Goal: Task Accomplishment & Management: Use online tool/utility

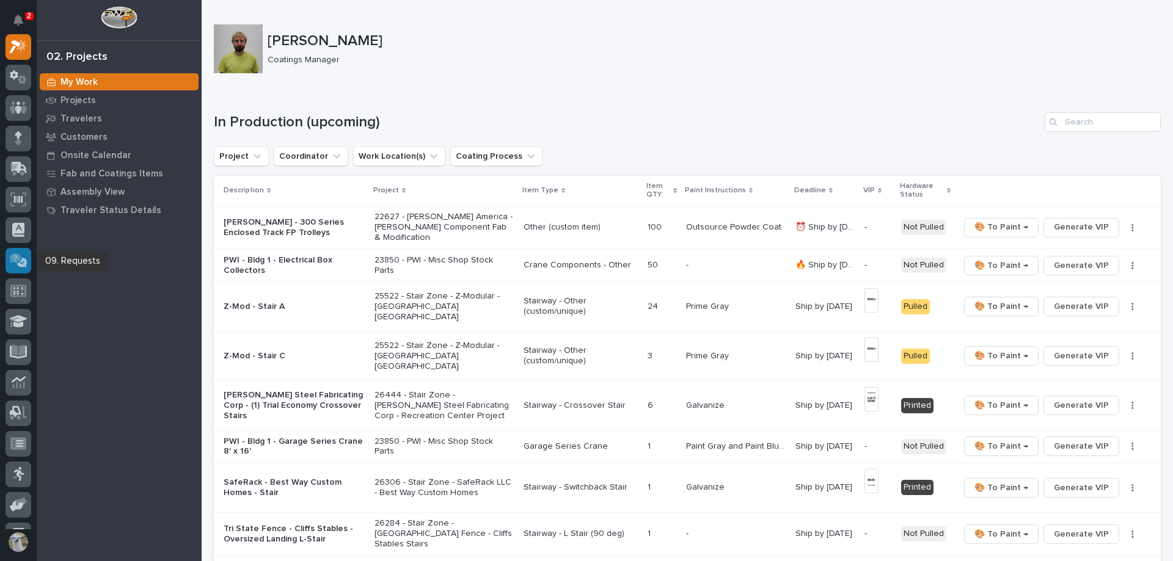
click at [13, 264] on icon at bounding box center [19, 260] width 18 height 14
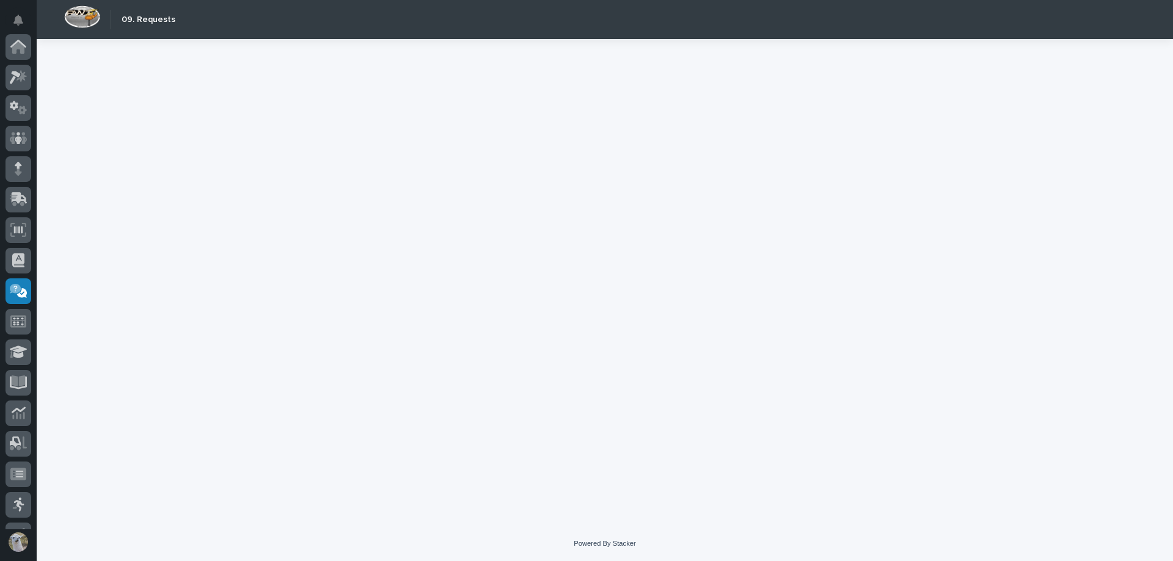
scroll to position [115, 0]
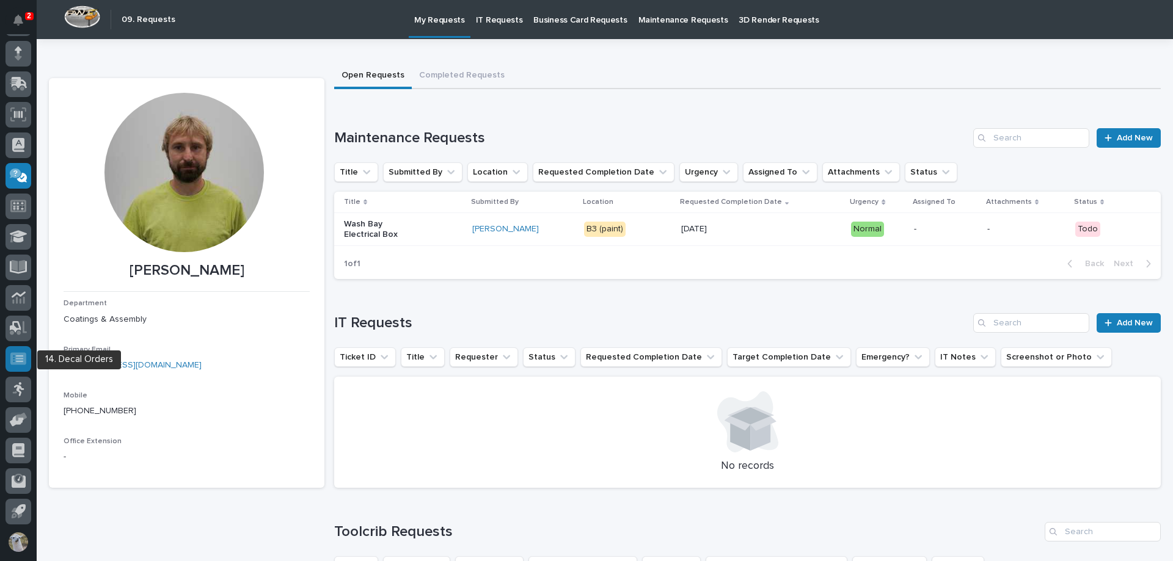
click at [12, 362] on icon at bounding box center [18, 358] width 16 height 12
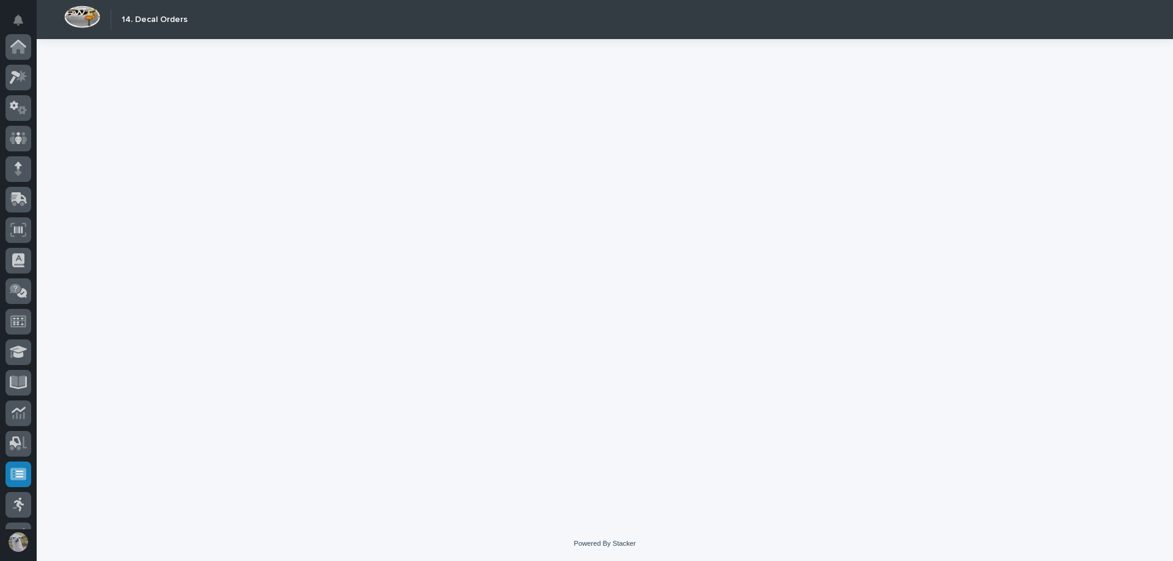
scroll to position [115, 0]
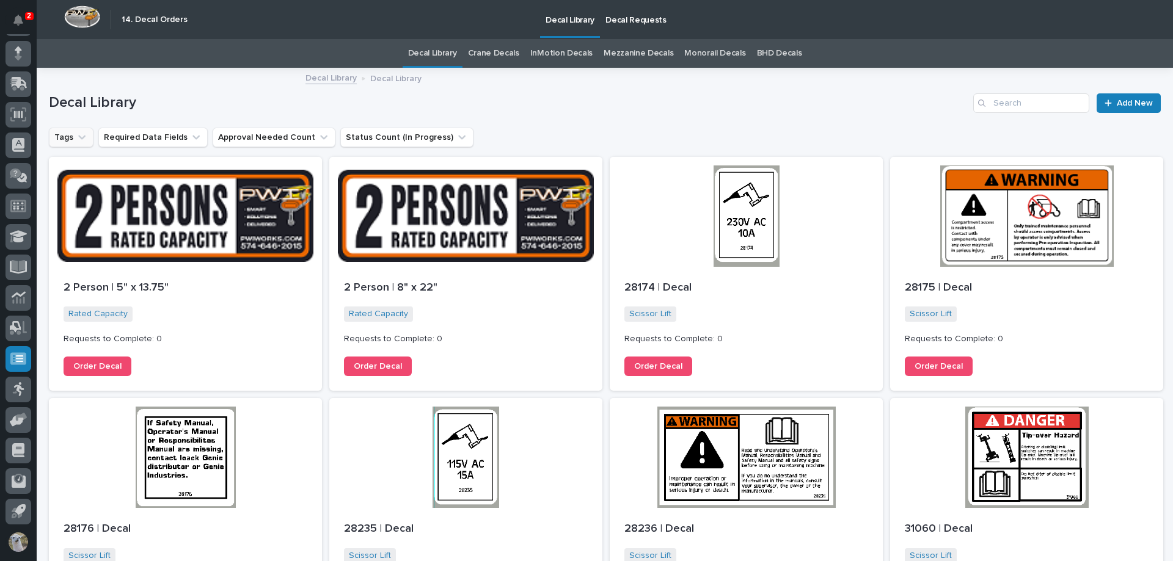
click at [63, 139] on button "Tags" at bounding box center [71, 138] width 45 height 20
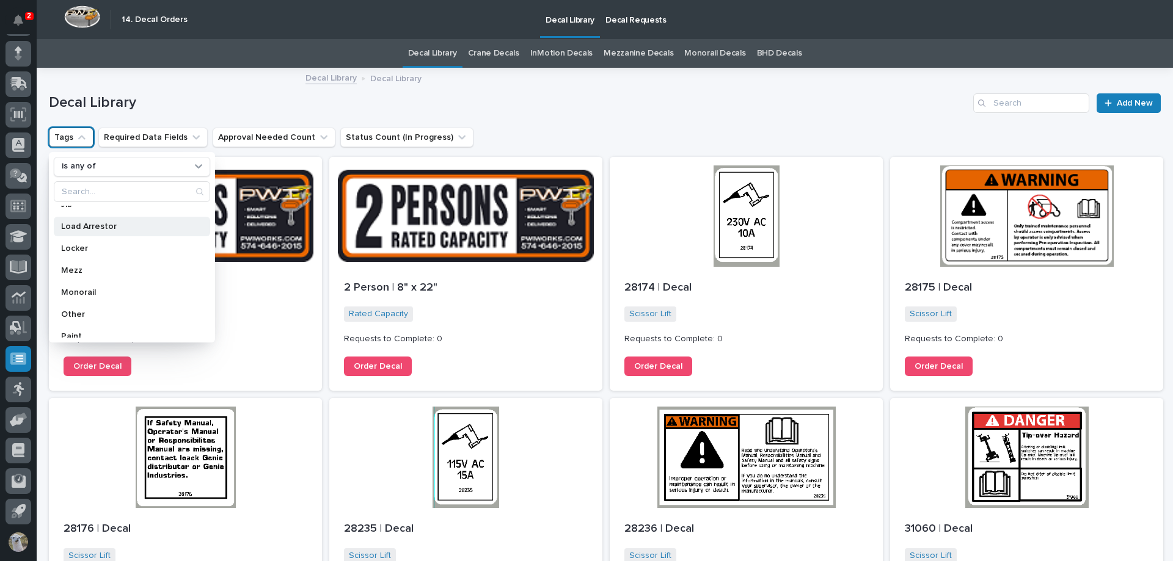
scroll to position [366, 0]
click at [78, 266] on p "Paint" at bounding box center [125, 267] width 129 height 9
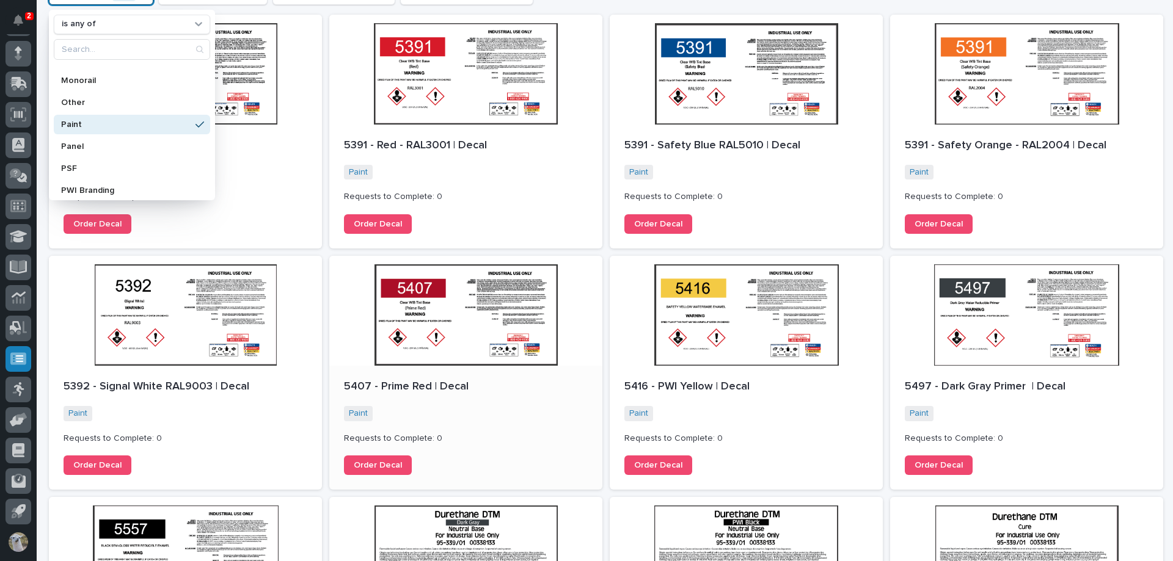
scroll to position [122, 0]
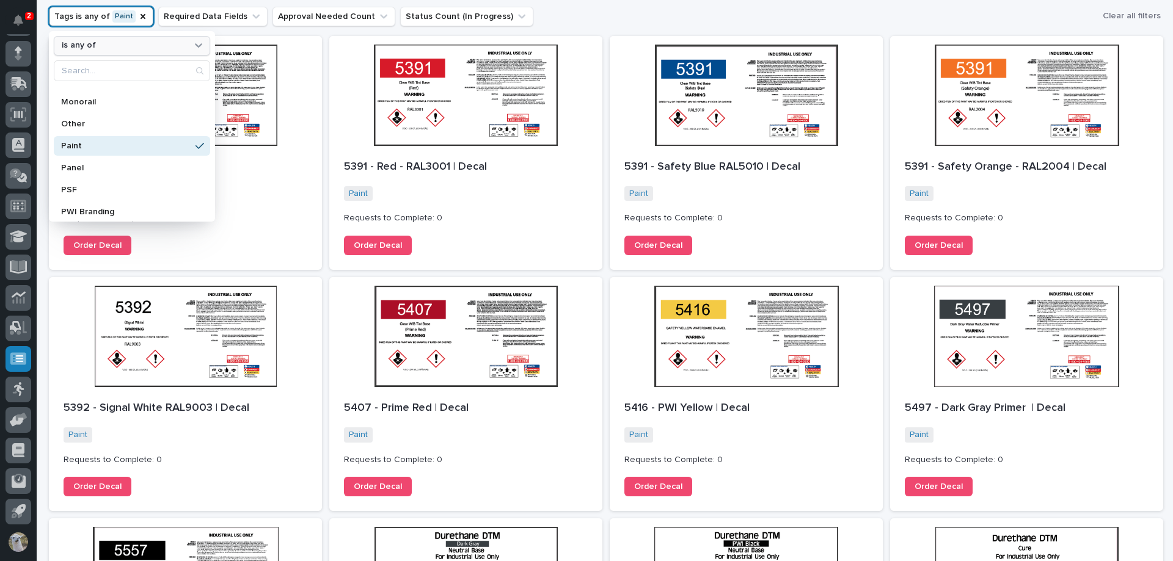
click at [197, 46] on icon at bounding box center [198, 45] width 7 height 4
click at [548, 21] on div "Tags is any of Paint is any of BTH Device Chain Decking Lifter Derated End Truc…" at bounding box center [605, 15] width 1112 height 21
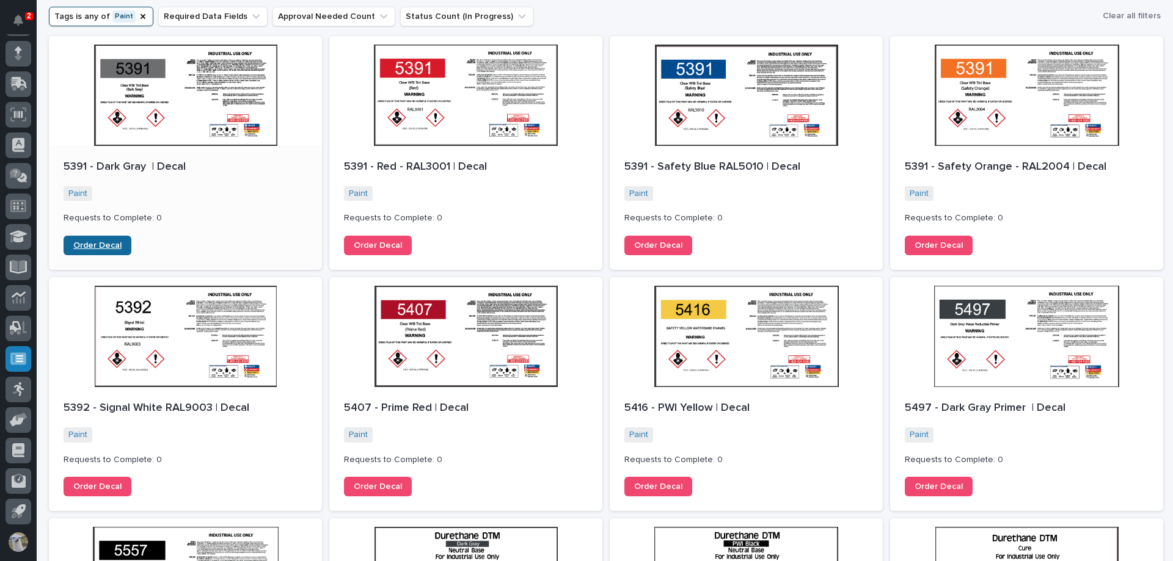
click at [95, 241] on link "Order Decal" at bounding box center [98, 246] width 68 height 20
click at [387, 244] on span "Order Decal" at bounding box center [378, 245] width 48 height 9
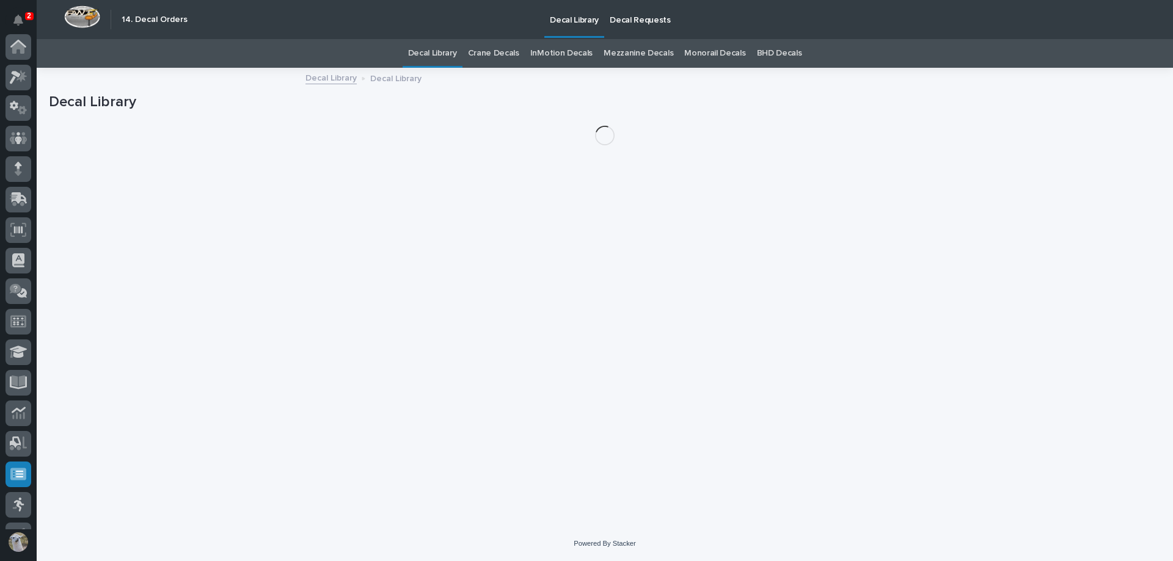
scroll to position [115, 0]
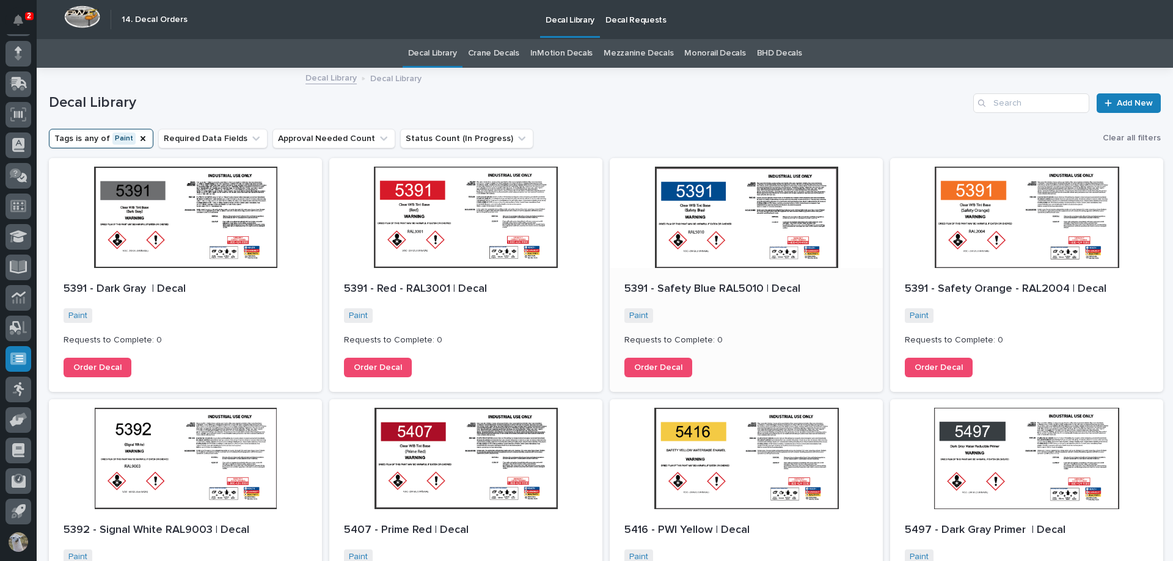
click at [742, 242] on div at bounding box center [746, 213] width 273 height 110
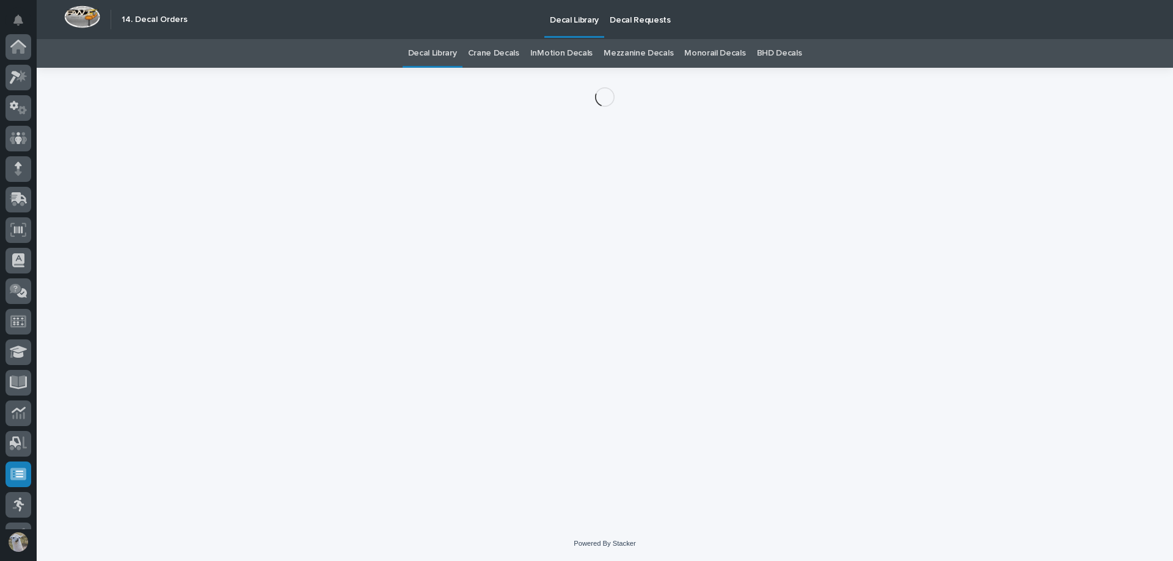
scroll to position [115, 0]
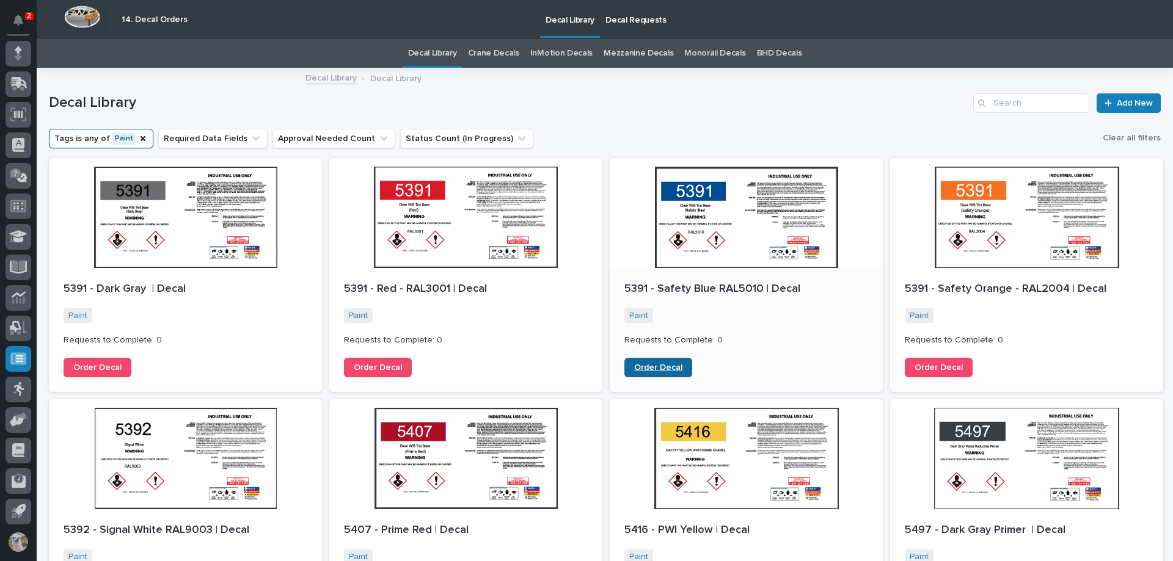
click at [660, 366] on span "Order Decal" at bounding box center [658, 367] width 48 height 9
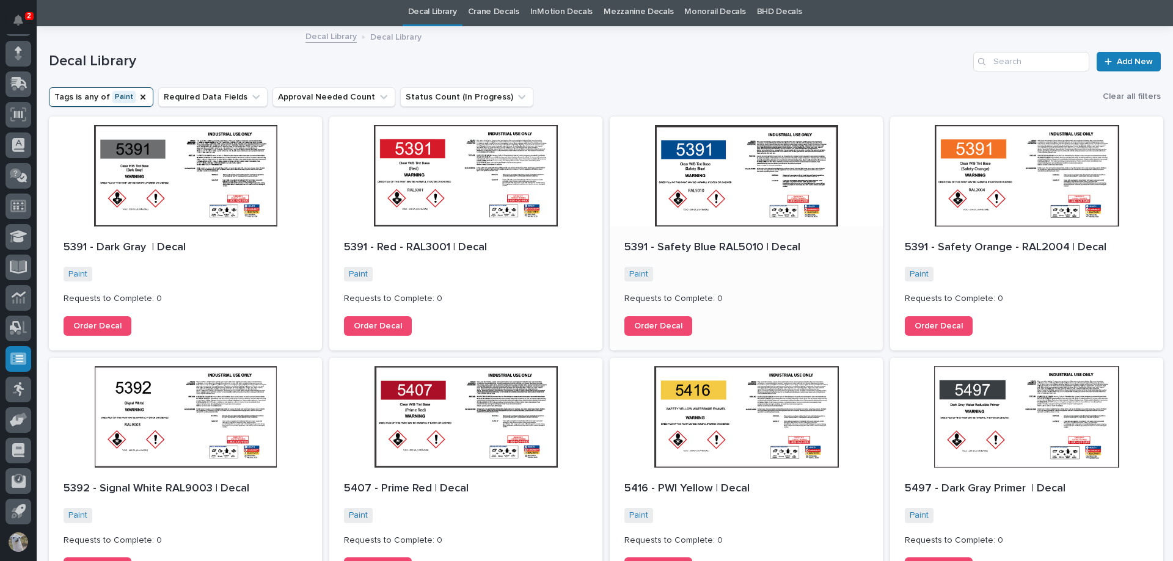
scroll to position [61, 0]
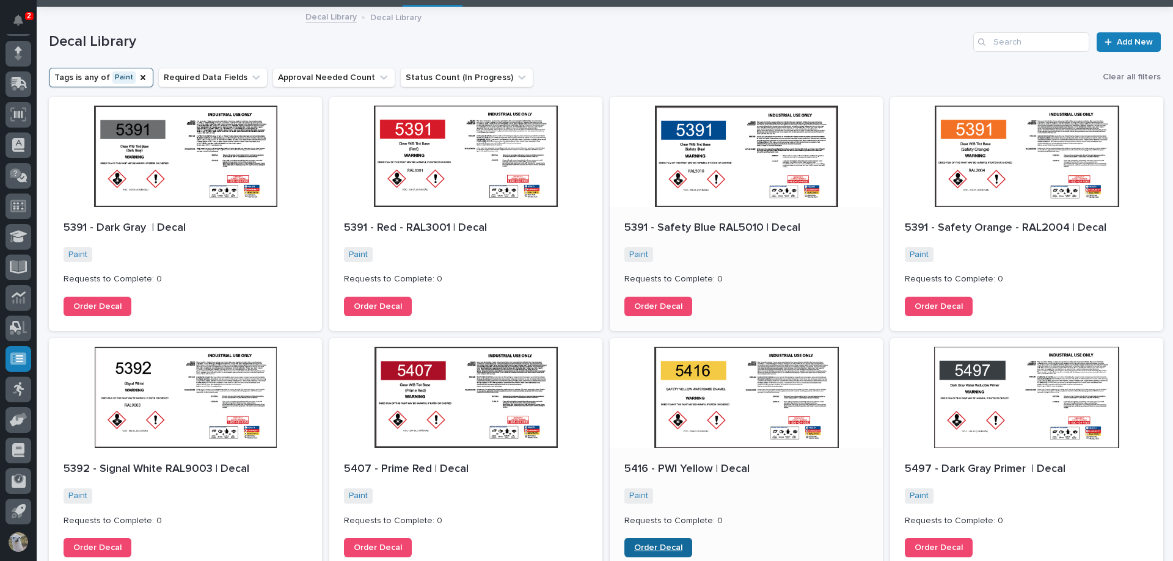
click at [657, 543] on link "Order Decal" at bounding box center [658, 548] width 68 height 20
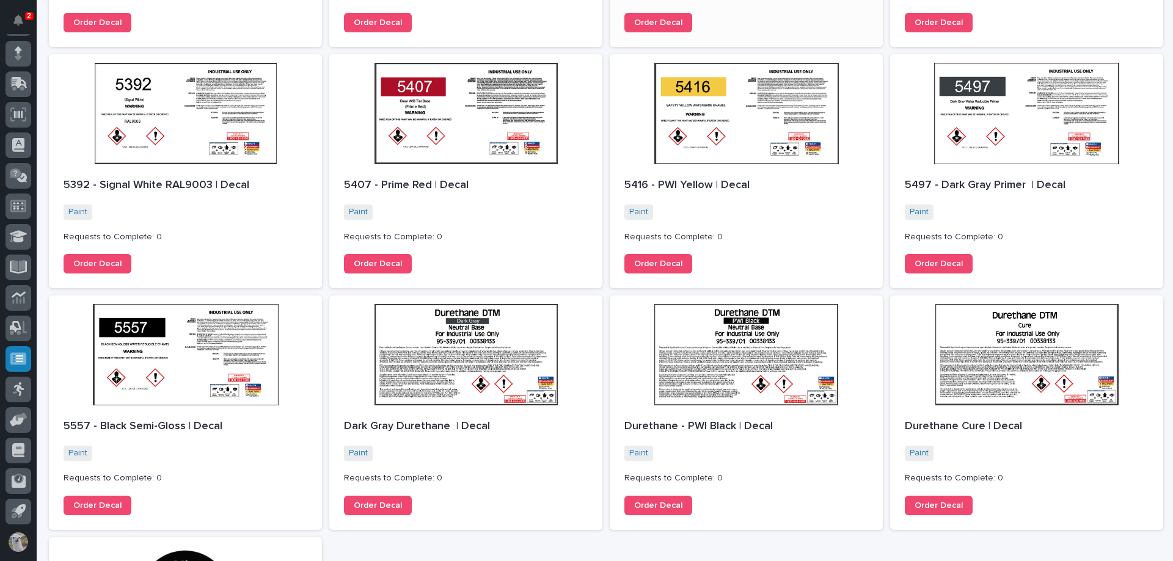
scroll to position [366, 0]
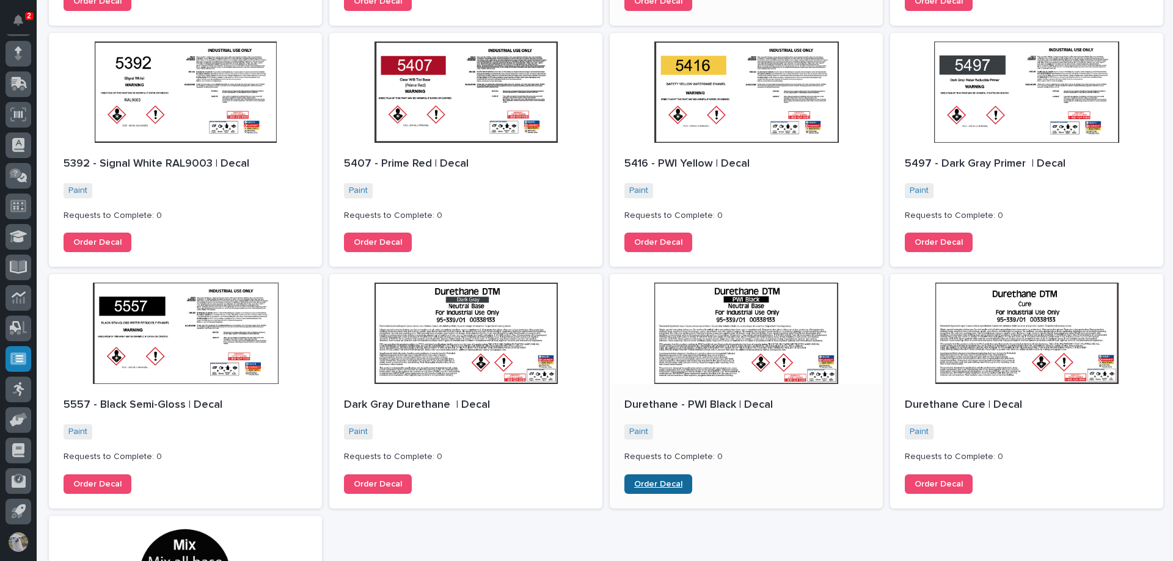
click at [664, 486] on span "Order Decal" at bounding box center [658, 484] width 48 height 9
click at [941, 483] on span "Order Decal" at bounding box center [938, 484] width 48 height 9
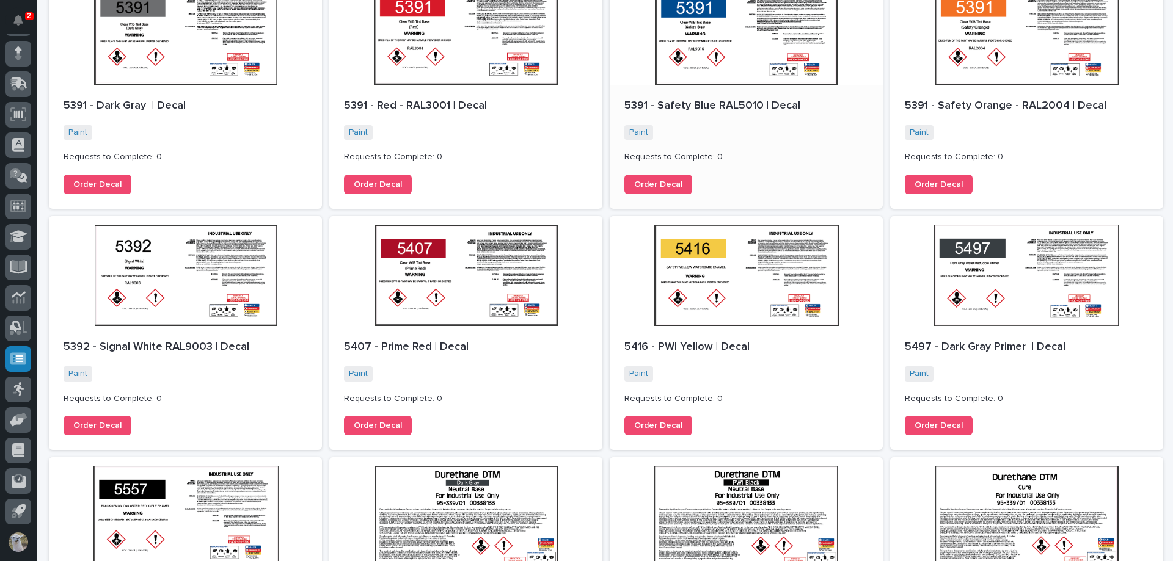
scroll to position [0, 0]
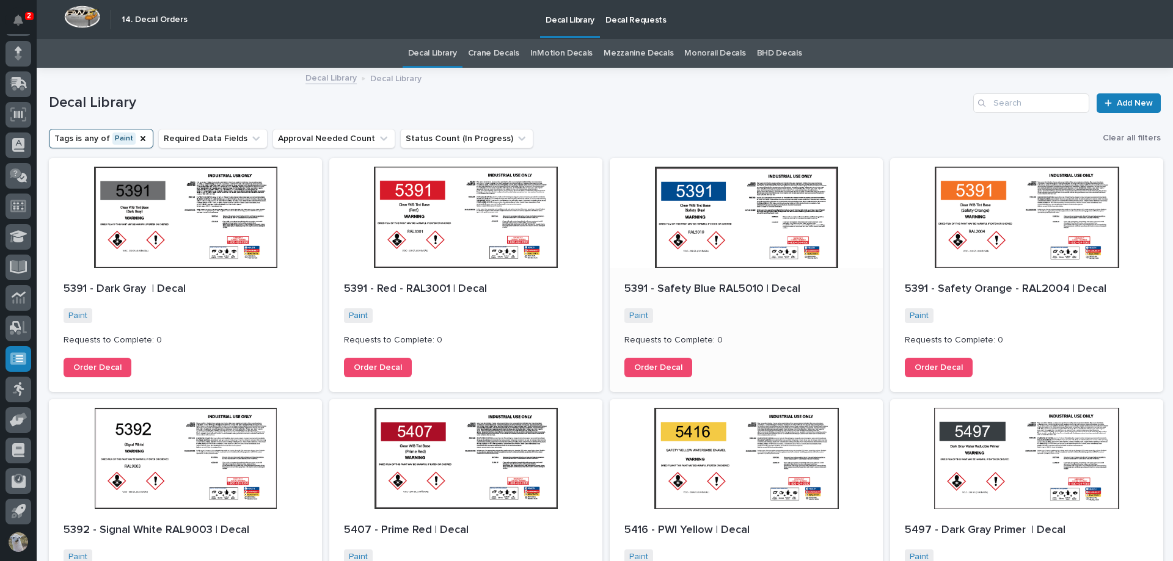
click at [624, 22] on p "Decal Requests" at bounding box center [635, 13] width 61 height 26
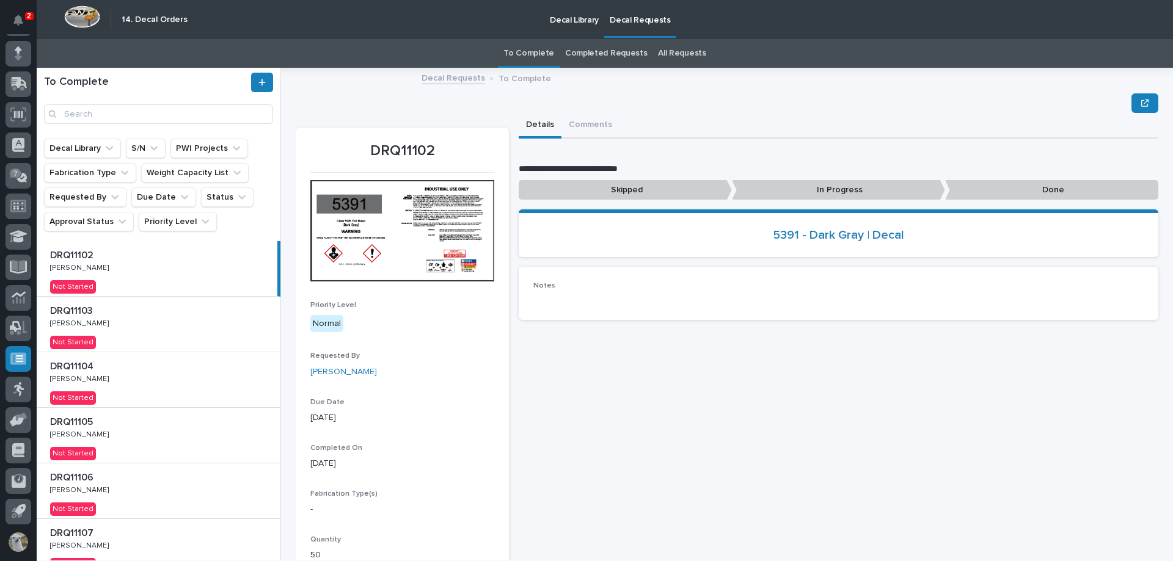
click at [192, 311] on p at bounding box center [161, 311] width 222 height 12
click at [170, 370] on p at bounding box center [161, 367] width 222 height 12
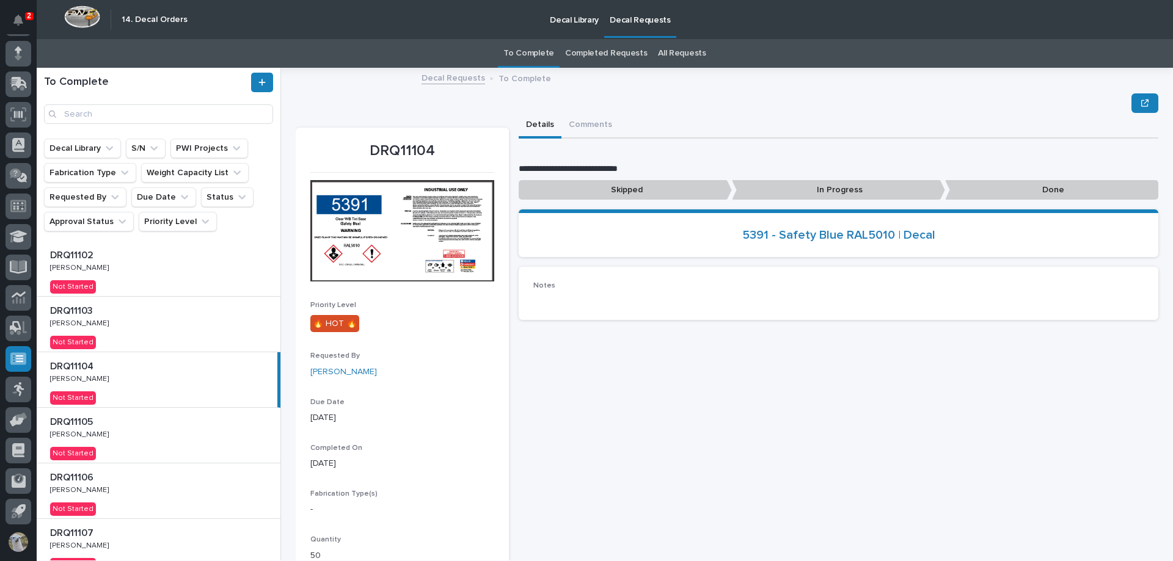
click at [192, 429] on div "DRQ11105 DRQ11105 Larry Trowbridge Jr. Larry Trowbridge Jr. Not Started" at bounding box center [159, 435] width 244 height 55
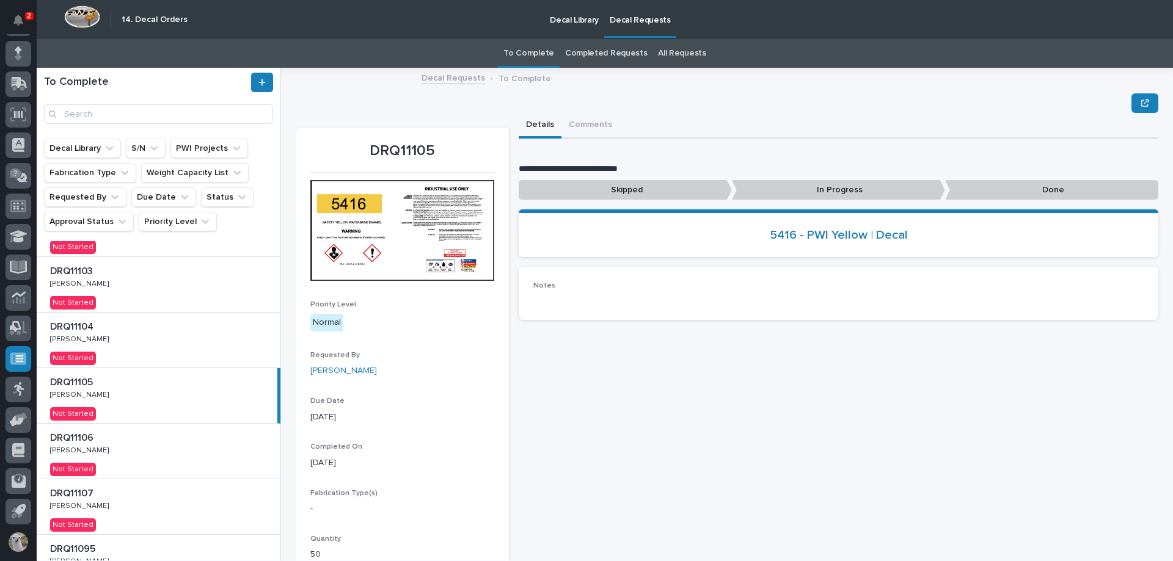
scroll to position [61, 0]
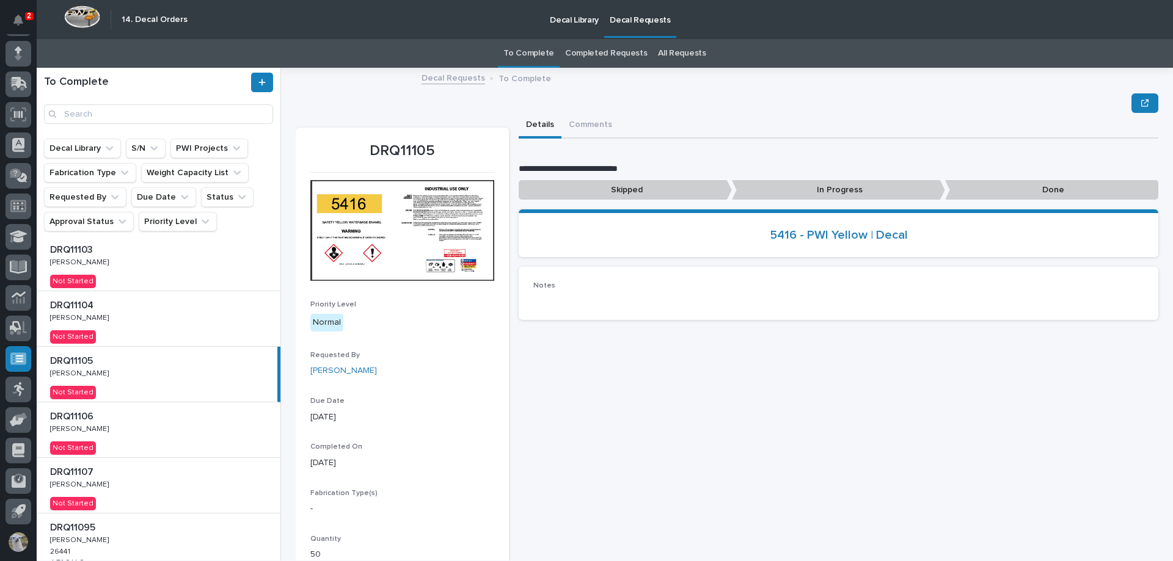
click at [173, 431] on div "DRQ11106 DRQ11106 Larry Trowbridge Jr. Larry Trowbridge Jr. Not Started" at bounding box center [159, 429] width 244 height 55
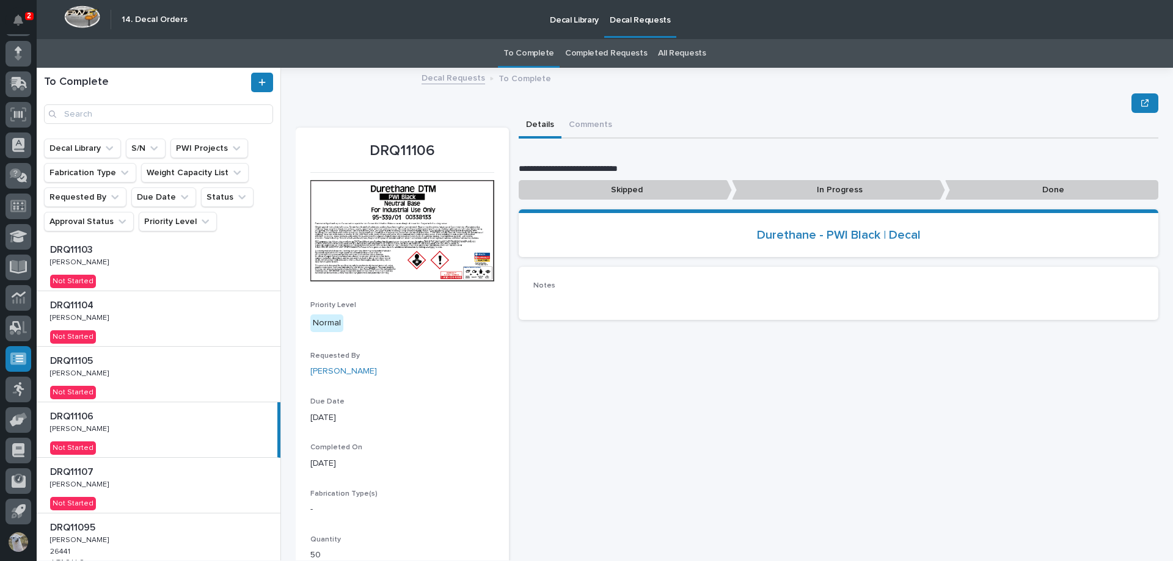
scroll to position [122, 0]
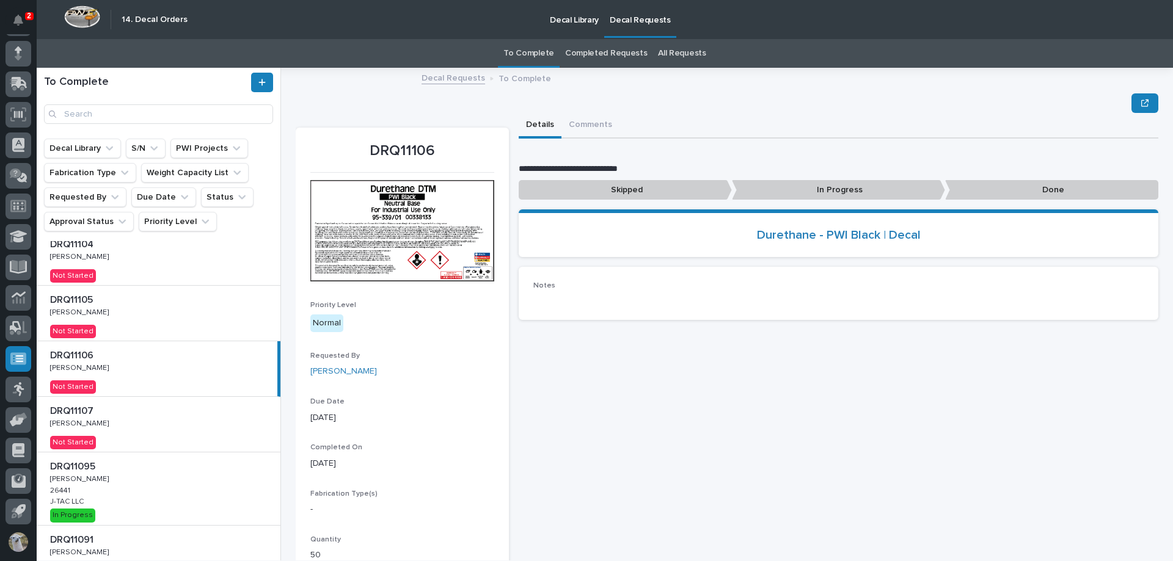
click at [211, 418] on div "DRQ11107 DRQ11107 Larry Trowbridge Jr. Larry Trowbridge Jr. Not Started" at bounding box center [159, 424] width 244 height 55
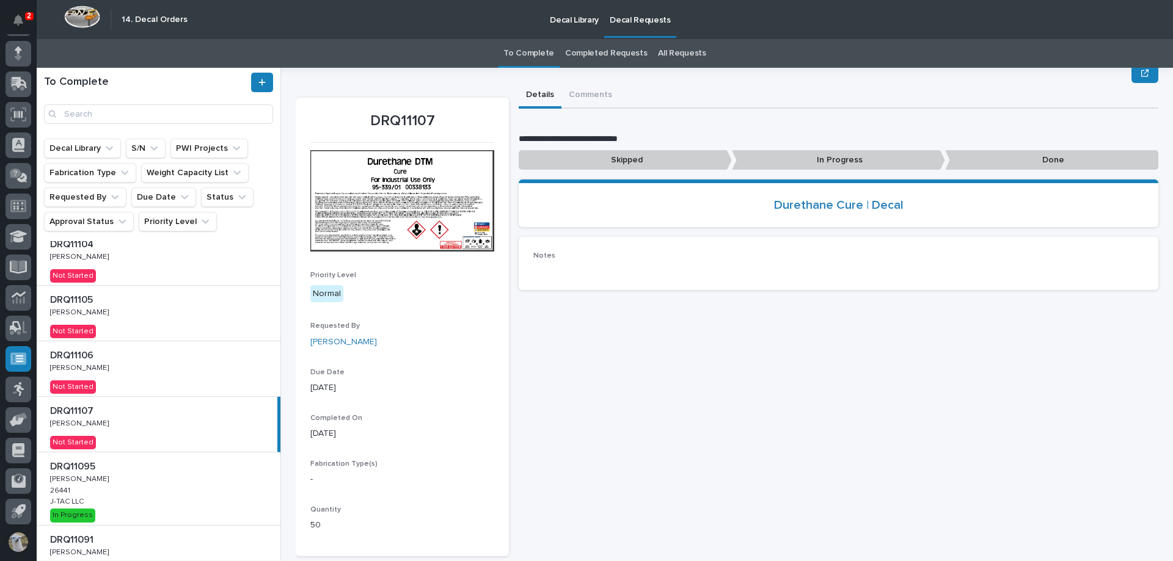
scroll to position [59, 0]
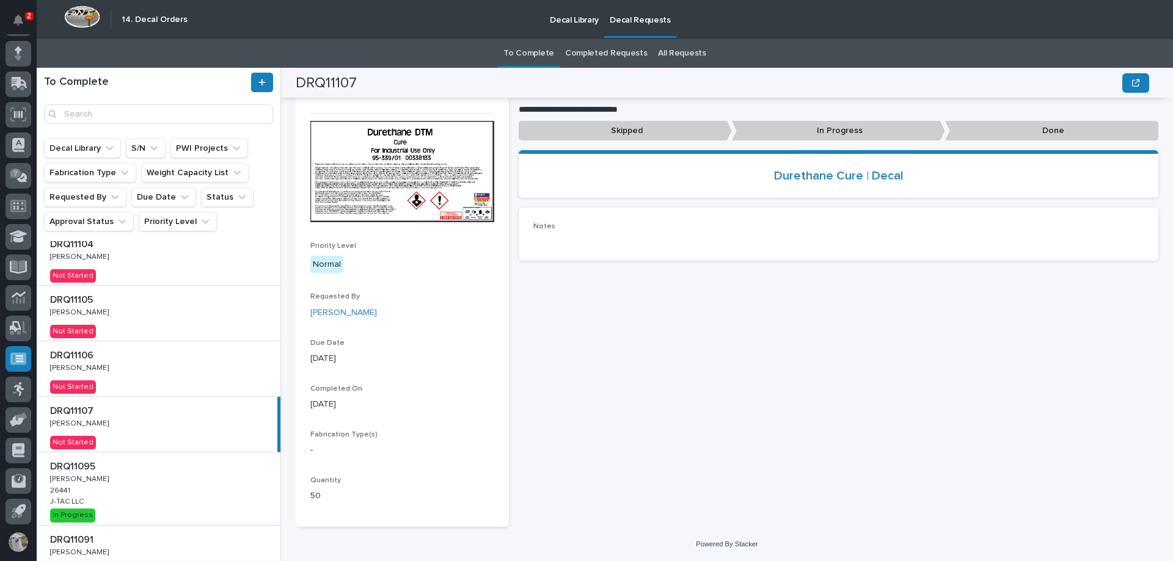
click at [569, 29] on link "Decal Library" at bounding box center [574, 19] width 60 height 38
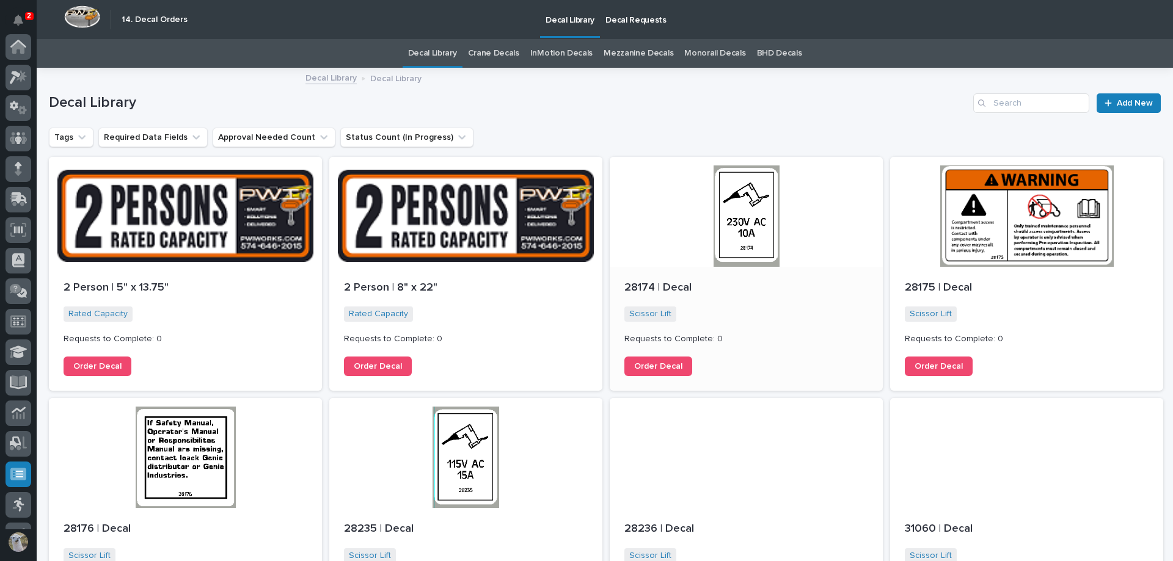
scroll to position [115, 0]
